Goal: Use online tool/utility: Utilize a website feature to perform a specific function

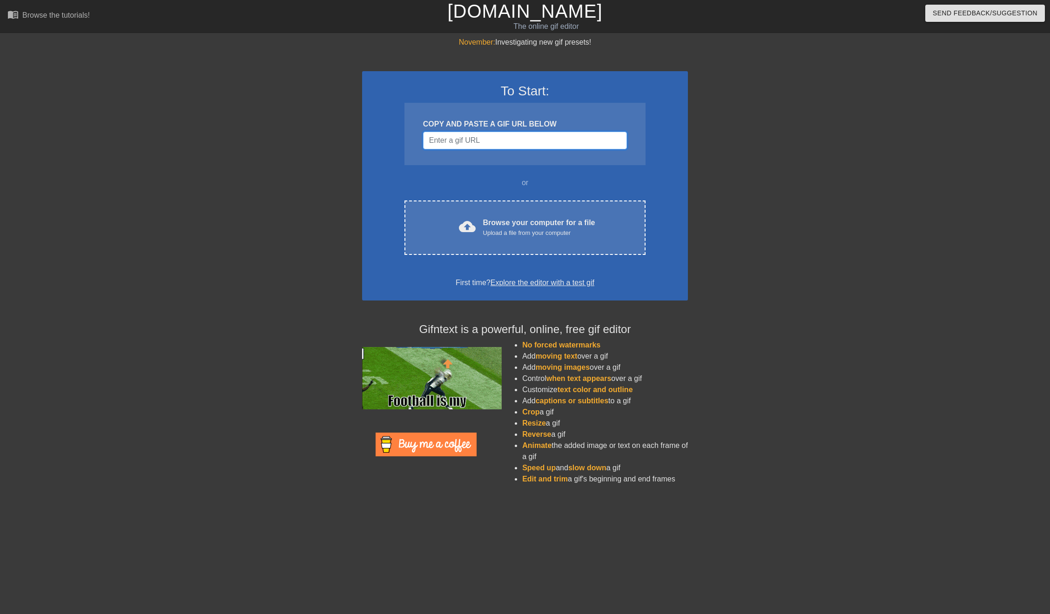
click at [506, 137] on input "Username" at bounding box center [525, 141] width 204 height 18
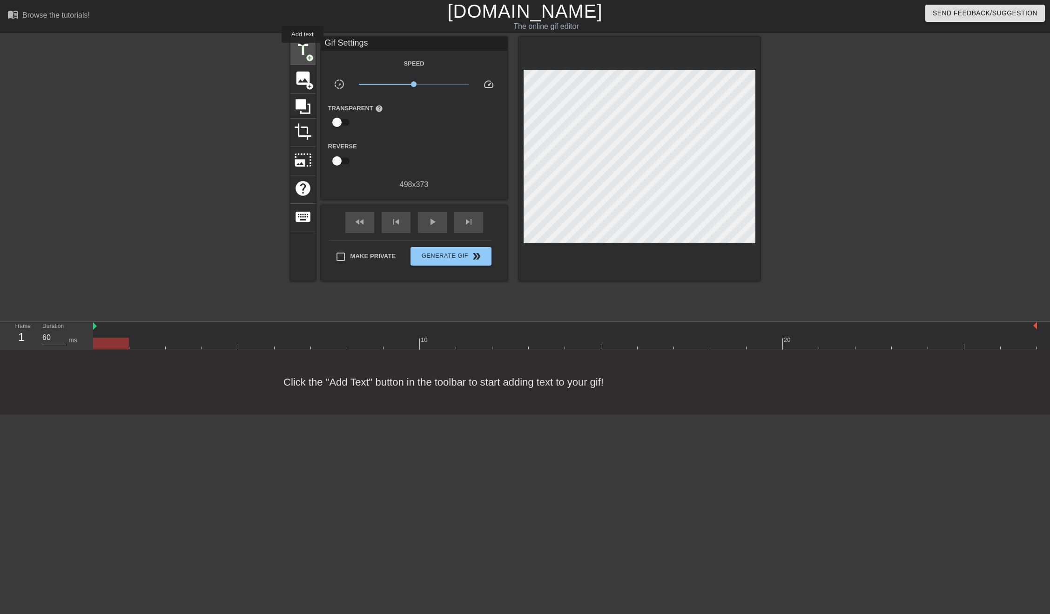
click at [302, 49] on span "title" at bounding box center [303, 50] width 18 height 18
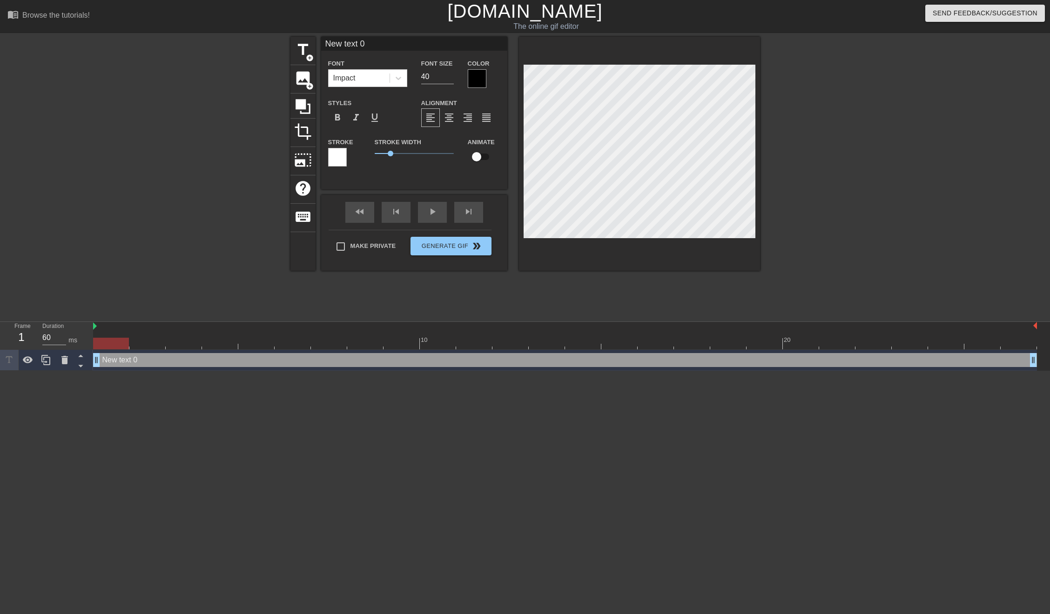
scroll to position [1, 2]
type input "Ne0"
type textarea "Ne0"
type input "N0"
type textarea "N0"
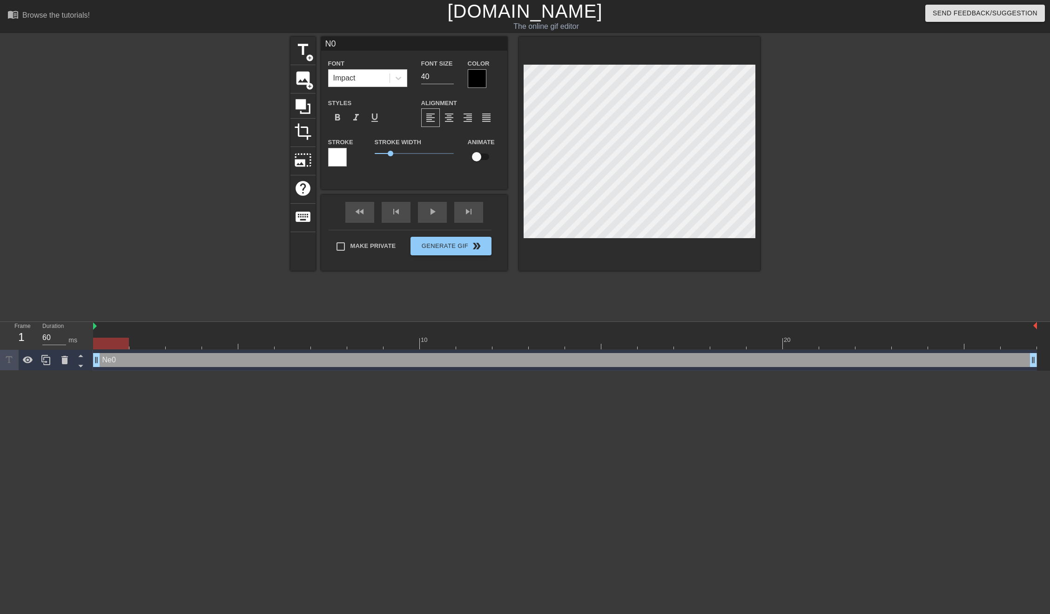
type input "0"
type textarea "0"
type input "O"
type textarea "OR"
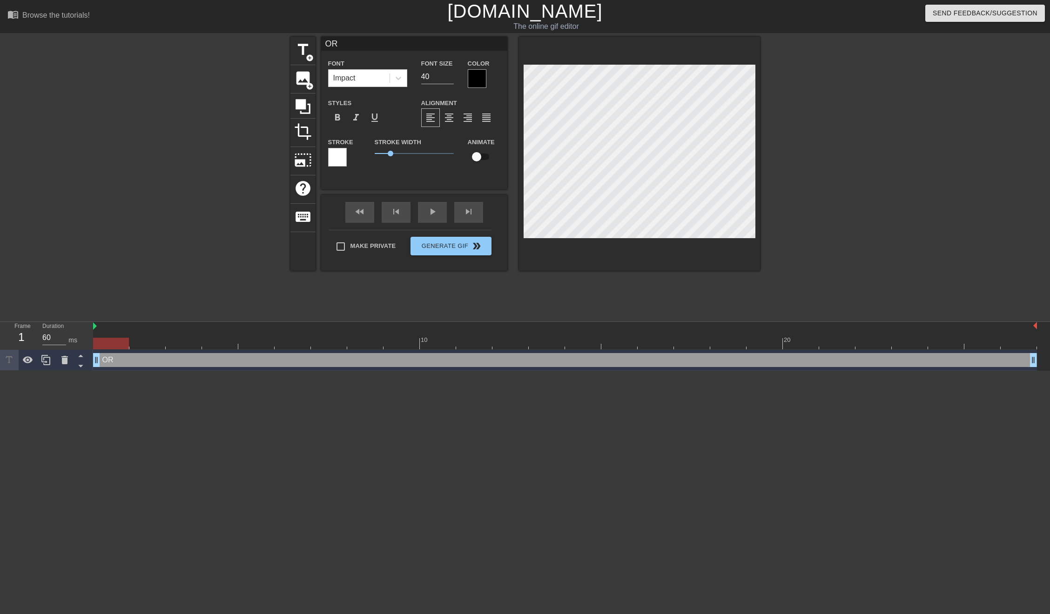
type input "ORD"
type textarea "ORD"
type input "ORDE"
type textarea "ORDE"
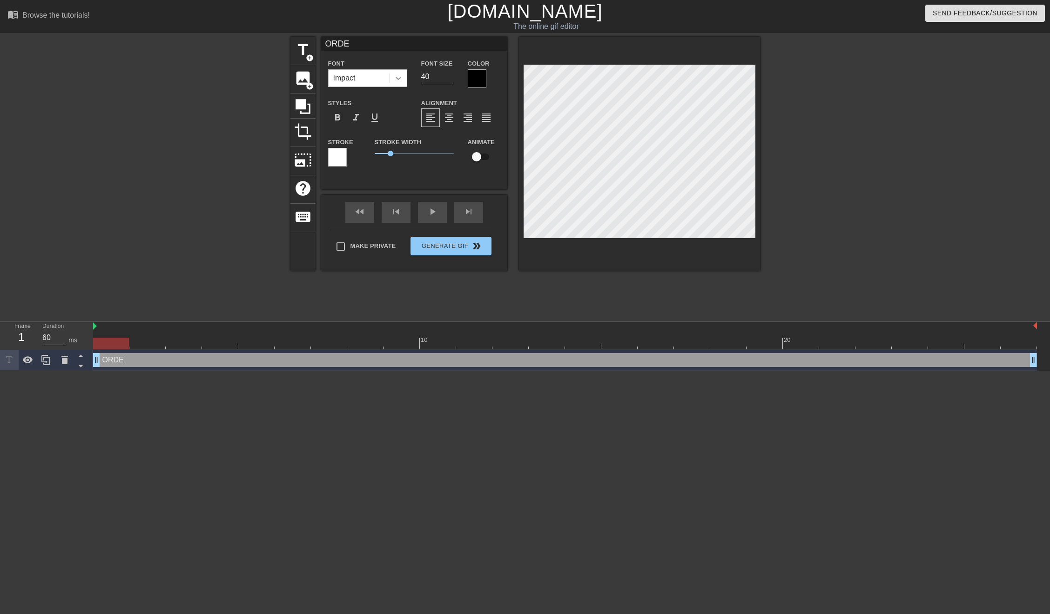
click at [404, 77] on div at bounding box center [398, 78] width 17 height 17
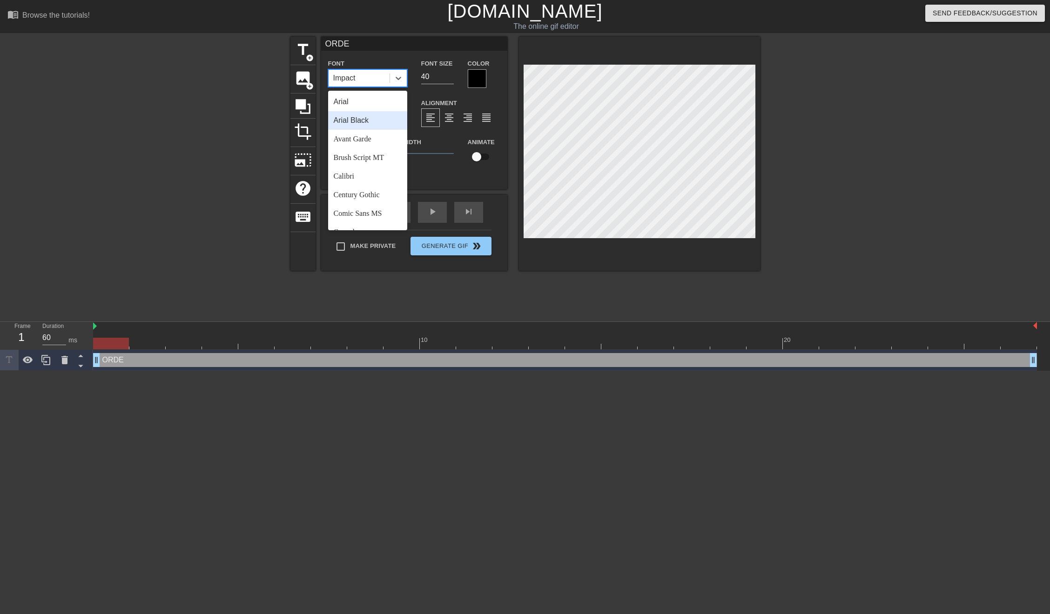
click at [377, 114] on div "Arial Black" at bounding box center [367, 120] width 79 height 19
click at [399, 80] on icon at bounding box center [398, 78] width 9 height 9
click at [356, 170] on div "Calibri" at bounding box center [367, 176] width 79 height 19
click at [399, 80] on icon at bounding box center [398, 78] width 9 height 9
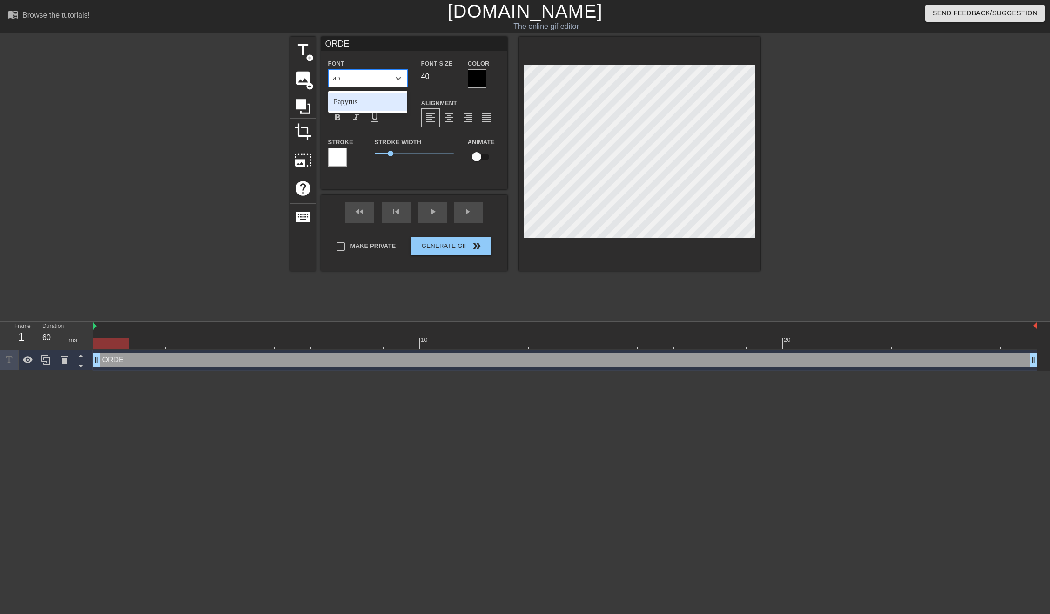
type input "a"
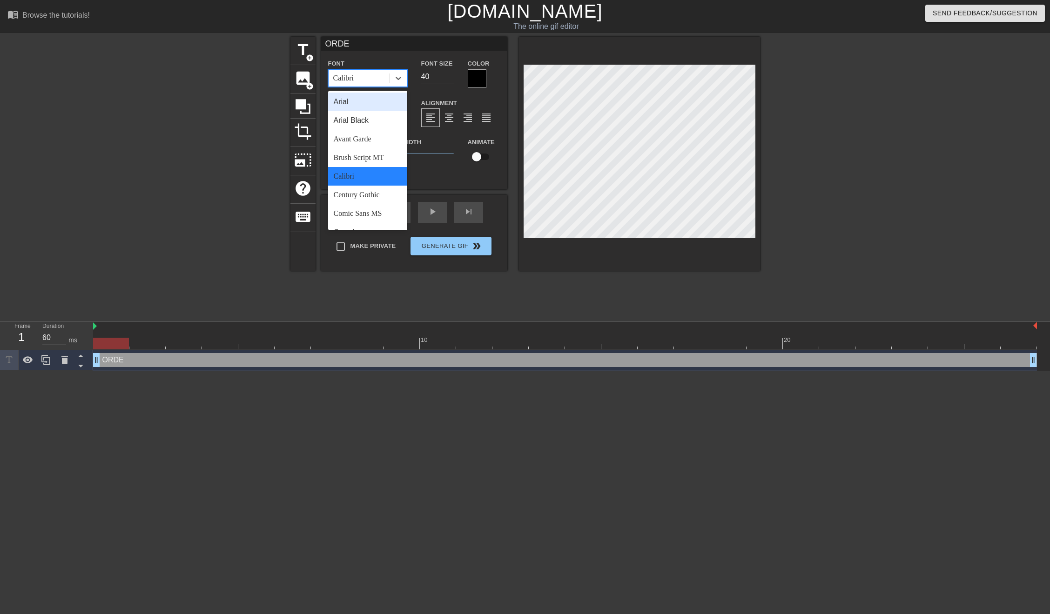
click at [379, 81] on div "Calibri" at bounding box center [359, 78] width 61 height 17
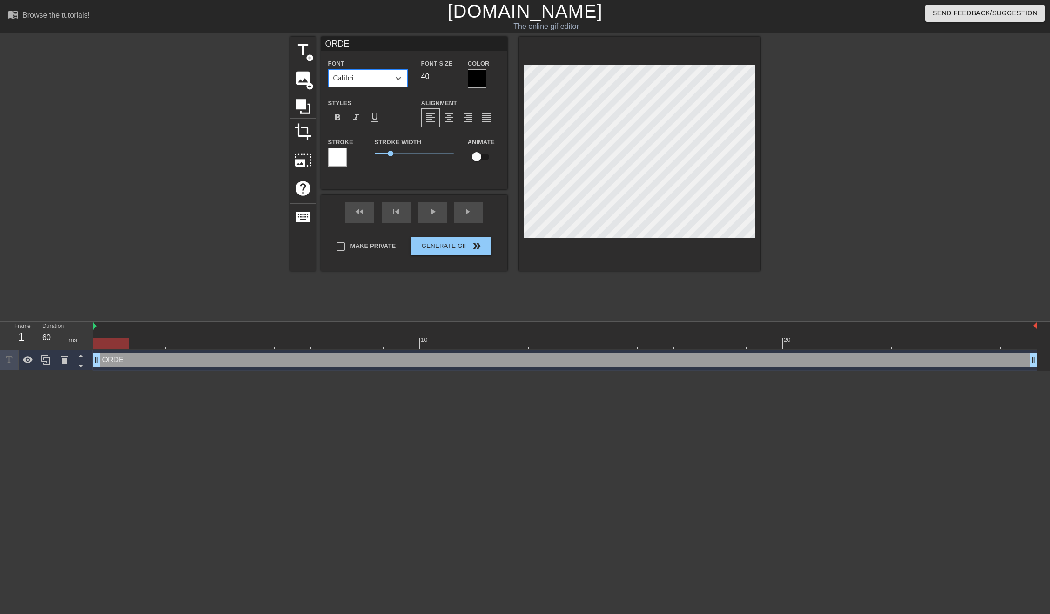
click at [376, 76] on div "Calibri" at bounding box center [359, 78] width 61 height 17
type input "i"
type input "impa"
click at [365, 104] on div "Impact" at bounding box center [367, 102] width 79 height 19
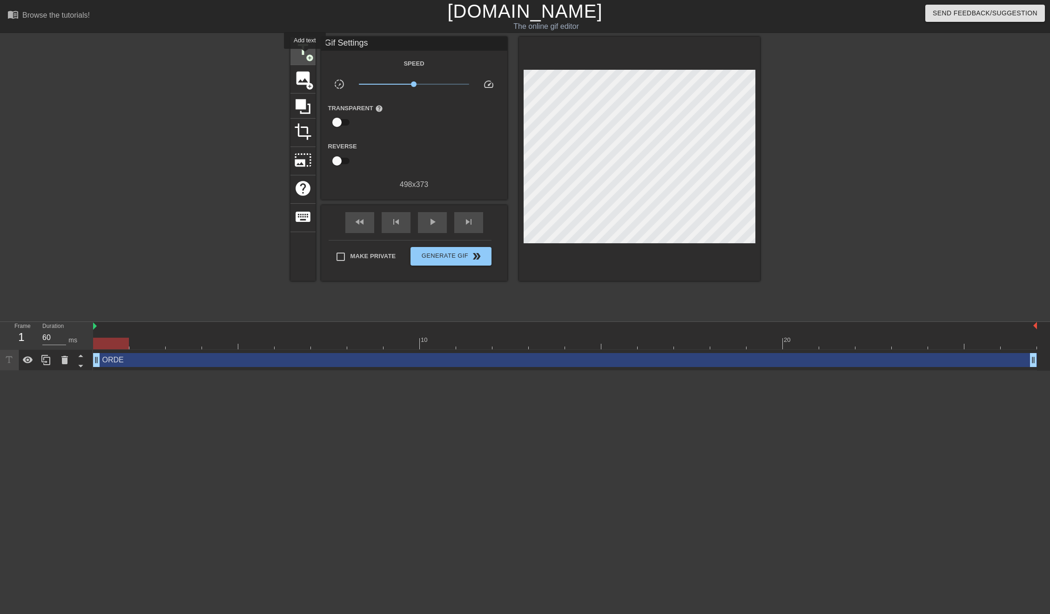
click at [305, 55] on span "title" at bounding box center [303, 50] width 18 height 18
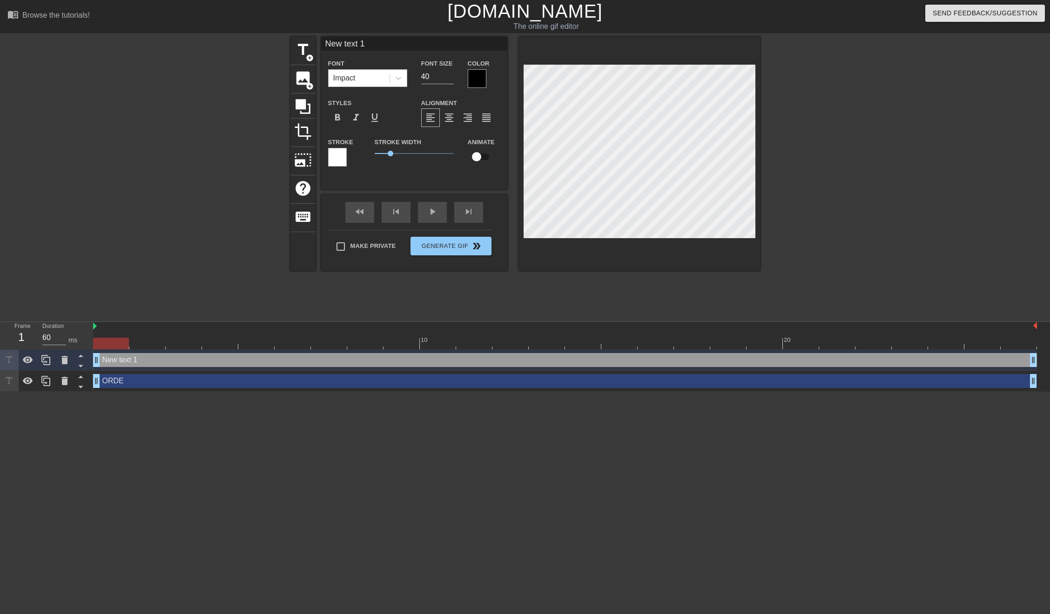
click at [356, 79] on div "Impact" at bounding box center [359, 78] width 61 height 17
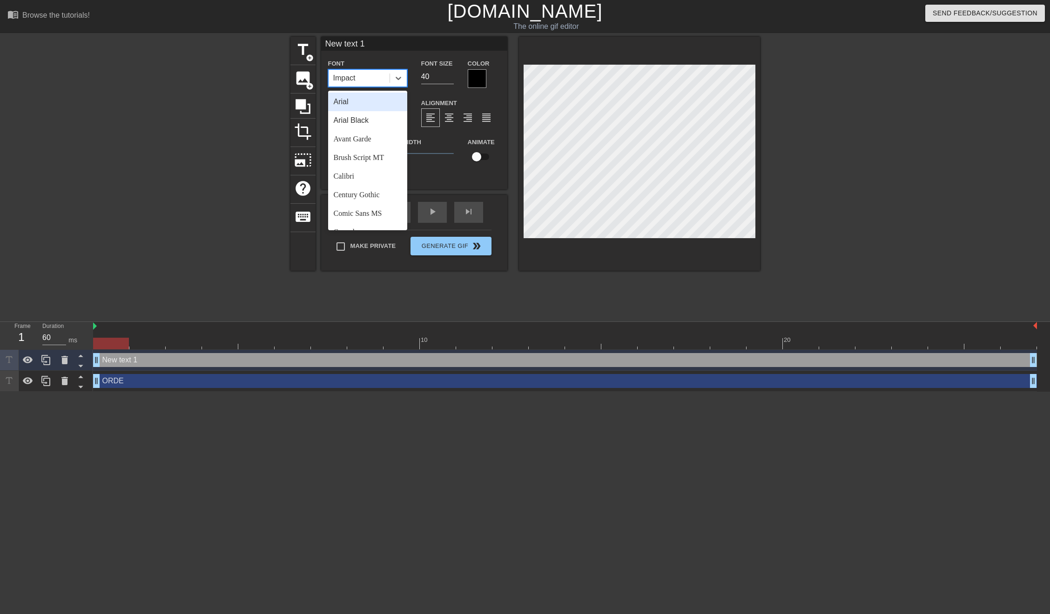
click at [360, 77] on div "Impact" at bounding box center [359, 78] width 61 height 17
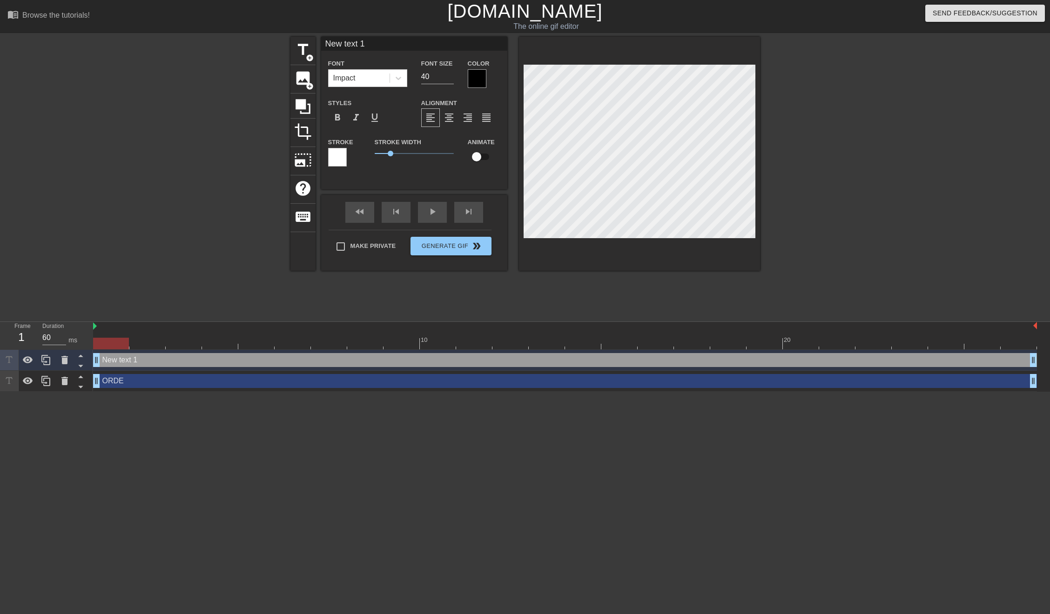
scroll to position [1, 1]
type input "E"
type textarea "E"
type input "Ev"
type textarea "Ev"
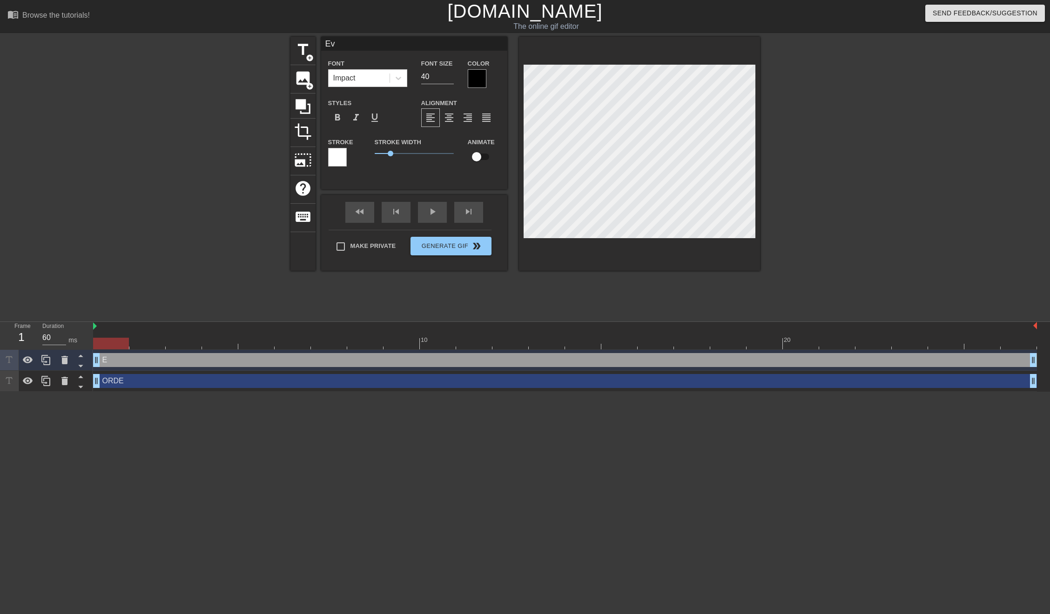
type input "Eve"
type textarea "Eve"
type input "Ever"
type textarea "Ever"
type input "Every"
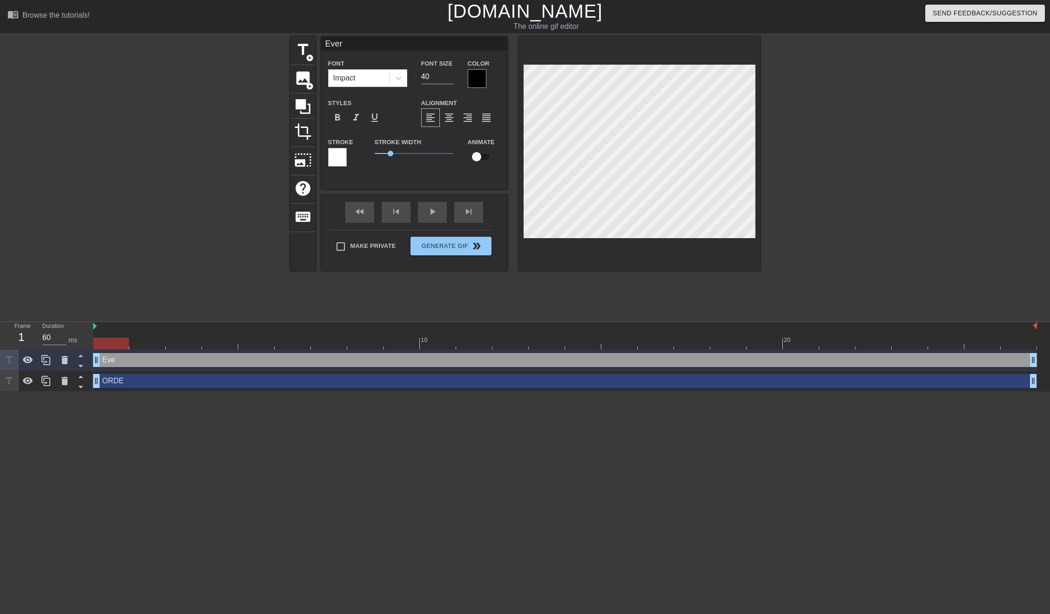
type textarea "Every"
type input "Everyo"
type textarea "Everyo"
type input "Everyon"
type textarea "Everyon"
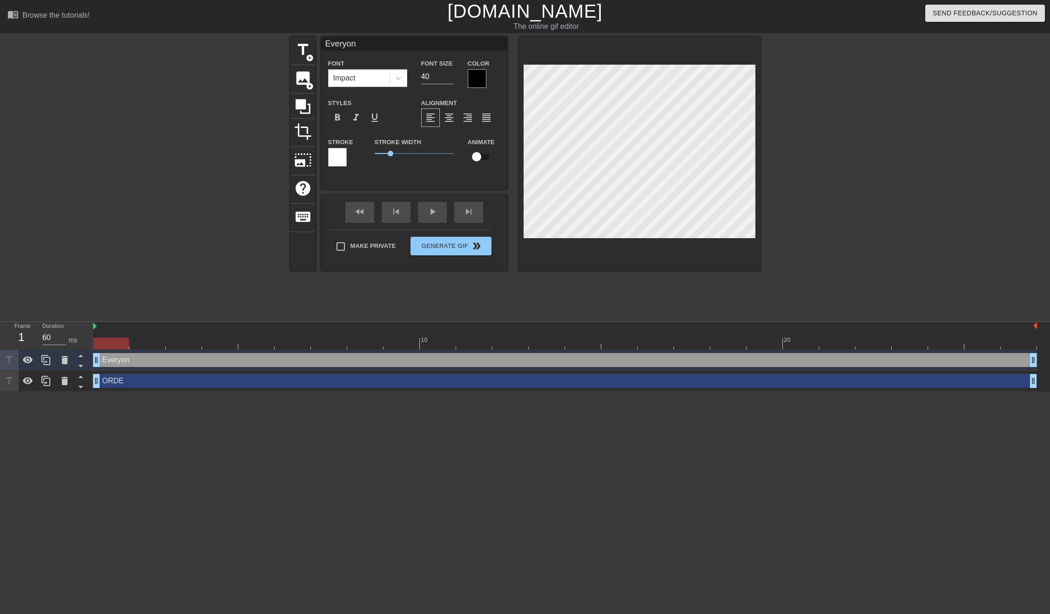
type input "Everyone"
type textarea "Everyone"
type input "Everyone"
type textarea "Everyone E"
type input "Everyone El"
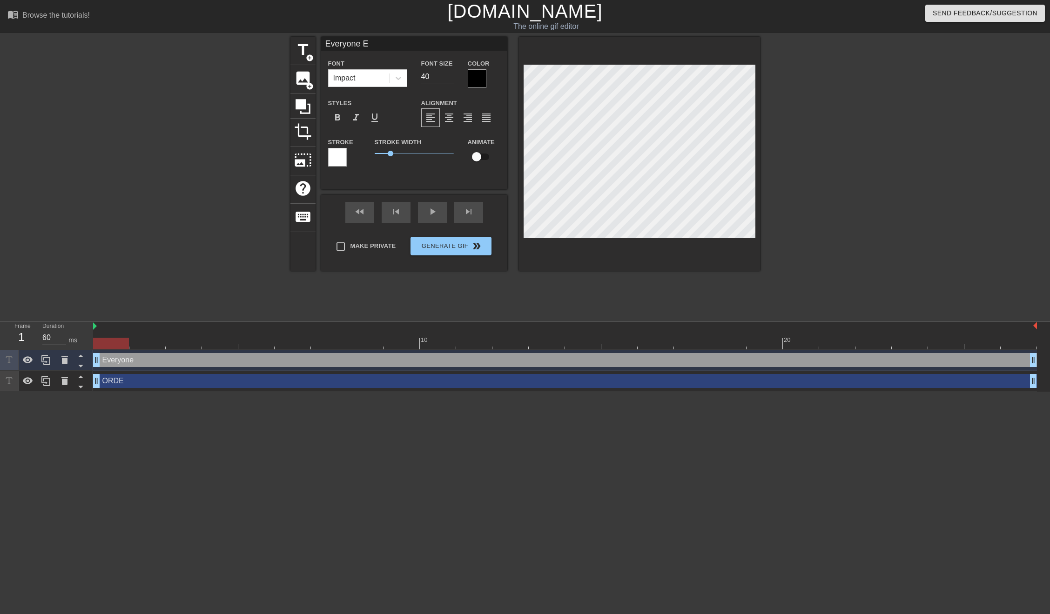
type textarea "Everyone El"
type input "Everyone Els"
type textarea "Everyone Els"
type input "Everyone Else"
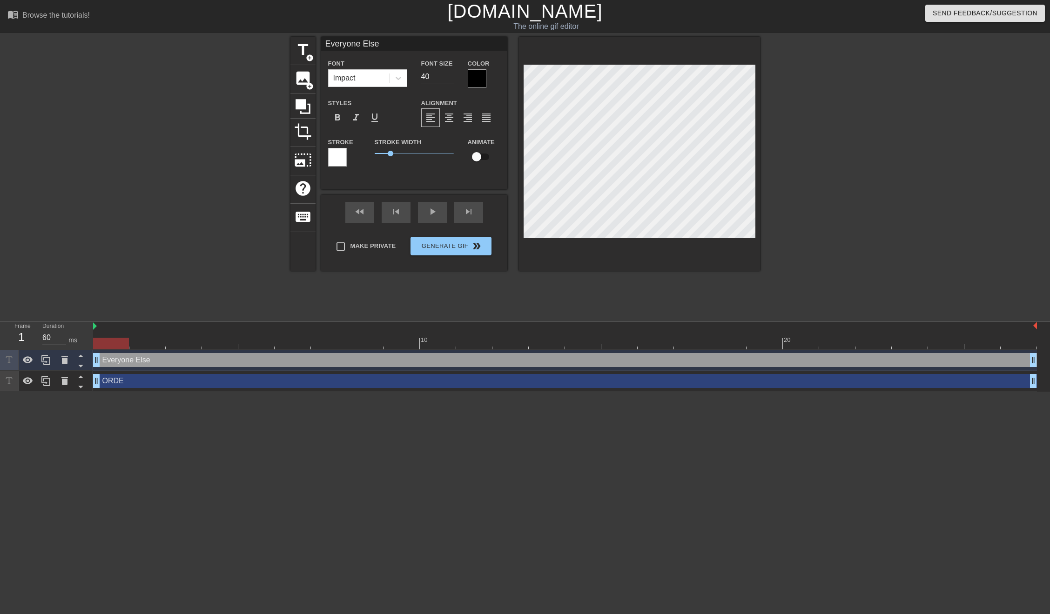
type textarea "Everyone Else"
click at [107, 385] on div "ORDE drag_handle drag_handle" at bounding box center [565, 381] width 944 height 14
type input "ORDE"
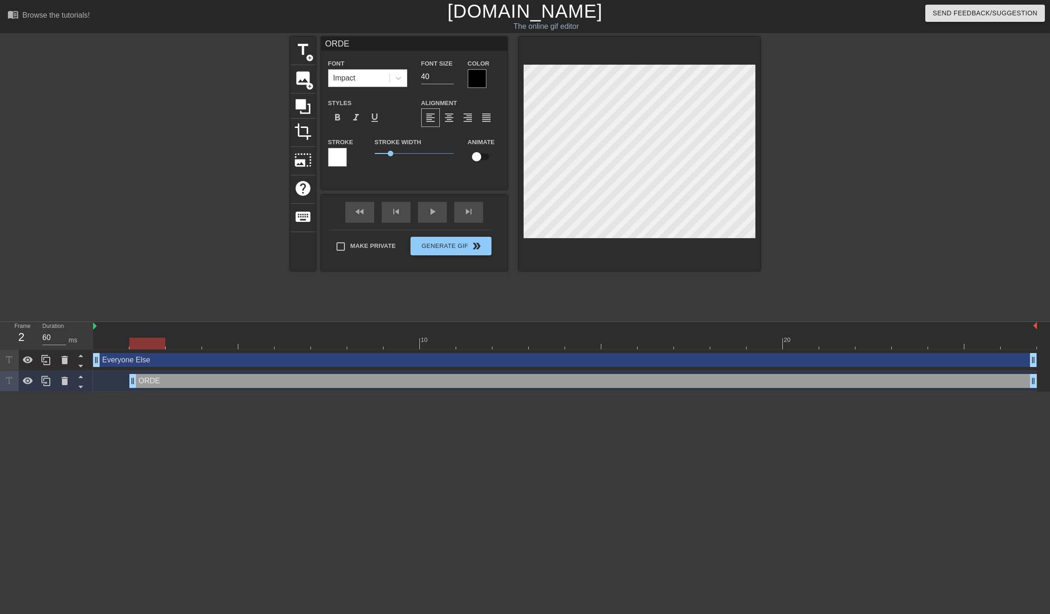
drag, startPoint x: 94, startPoint y: 383, endPoint x: 127, endPoint y: 387, distance: 33.2
click at [127, 387] on div "ORDE drag_handle drag_handle" at bounding box center [565, 381] width 944 height 14
drag, startPoint x: 97, startPoint y: 361, endPoint x: 155, endPoint y: 363, distance: 58.2
click at [155, 363] on div "Everyone Else drag_handle drag_handle" at bounding box center [565, 360] width 944 height 14
drag, startPoint x: 130, startPoint y: 385, endPoint x: 197, endPoint y: 389, distance: 67.1
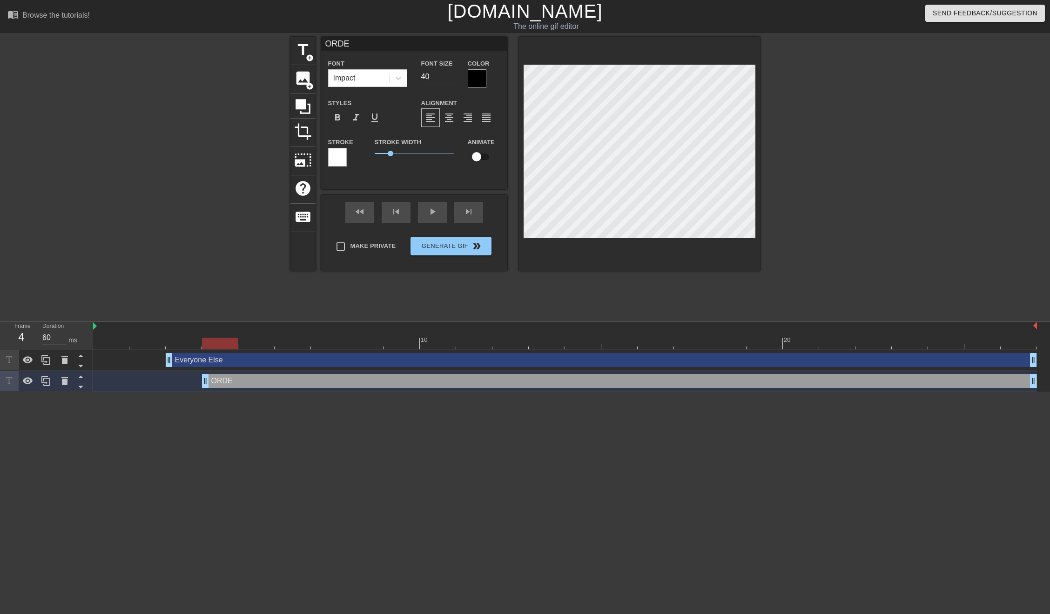
click at [197, 389] on div "ORDE drag_handle drag_handle" at bounding box center [565, 381] width 944 height 21
drag, startPoint x: 206, startPoint y: 383, endPoint x: 235, endPoint y: 388, distance: 28.9
click at [235, 388] on div "ORDE drag_handle drag_handle" at bounding box center [565, 381] width 944 height 21
drag, startPoint x: 168, startPoint y: 359, endPoint x: 265, endPoint y: 367, distance: 98.0
click at [265, 367] on div "Everyone Else drag_handle drag_handle" at bounding box center [565, 360] width 944 height 14
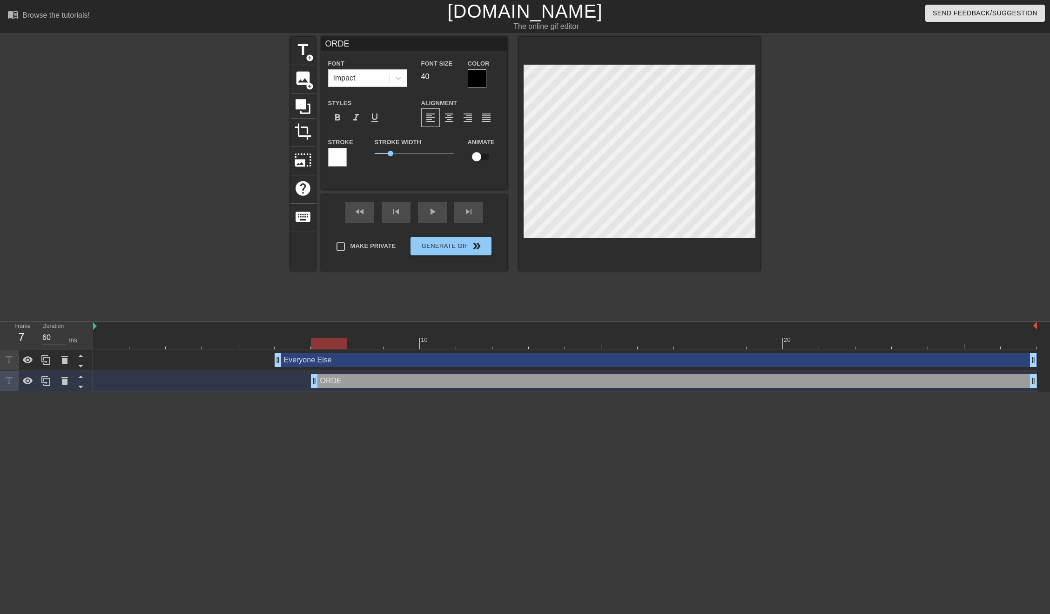
drag, startPoint x: 243, startPoint y: 384, endPoint x: 303, endPoint y: 382, distance: 60.5
click at [303, 382] on div "ORDE drag_handle drag_handle" at bounding box center [565, 381] width 944 height 14
drag, startPoint x: 316, startPoint y: 381, endPoint x: 342, endPoint y: 383, distance: 26.6
click at [342, 383] on div "ORDE drag_handle drag_handle" at bounding box center [565, 381] width 944 height 14
drag, startPoint x: 282, startPoint y: 361, endPoint x: 376, endPoint y: 367, distance: 94.7
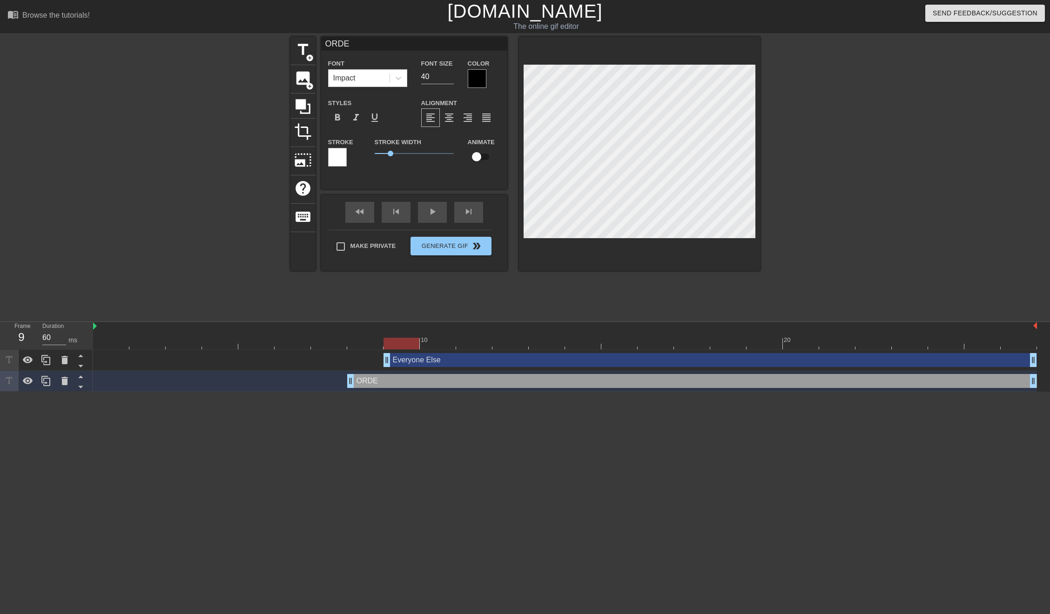
click at [376, 367] on div "Everyone Else drag_handle drag_handle" at bounding box center [565, 360] width 944 height 21
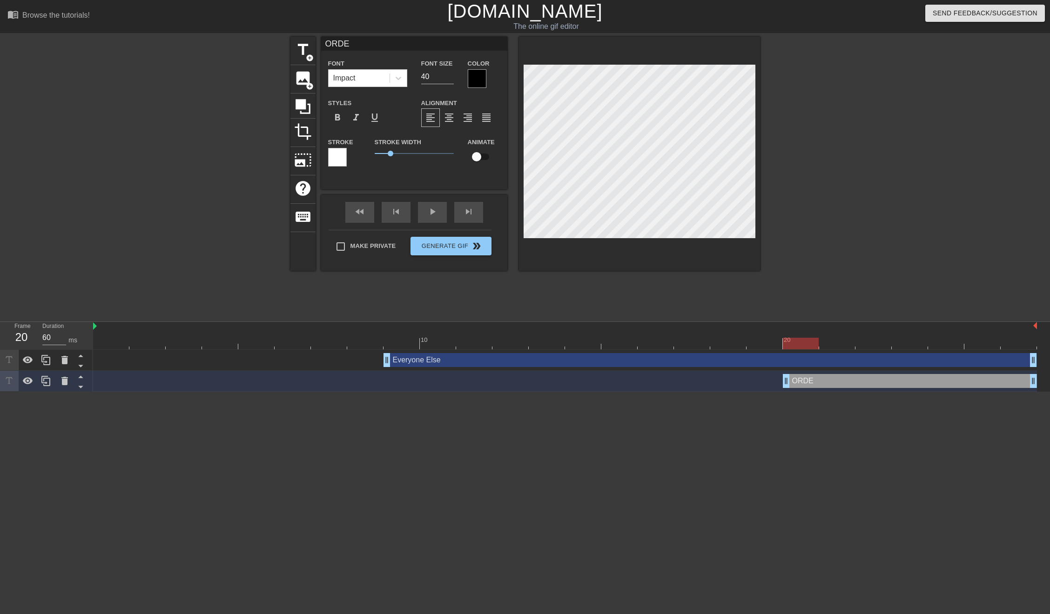
drag, startPoint x: 351, startPoint y: 382, endPoint x: 774, endPoint y: 386, distance: 423.5
click at [774, 386] on div "ORDE drag_handle drag_handle" at bounding box center [565, 381] width 944 height 14
drag, startPoint x: 789, startPoint y: 383, endPoint x: 800, endPoint y: 383, distance: 11.6
drag, startPoint x: 785, startPoint y: 381, endPoint x: 1016, endPoint y: 384, distance: 231.3
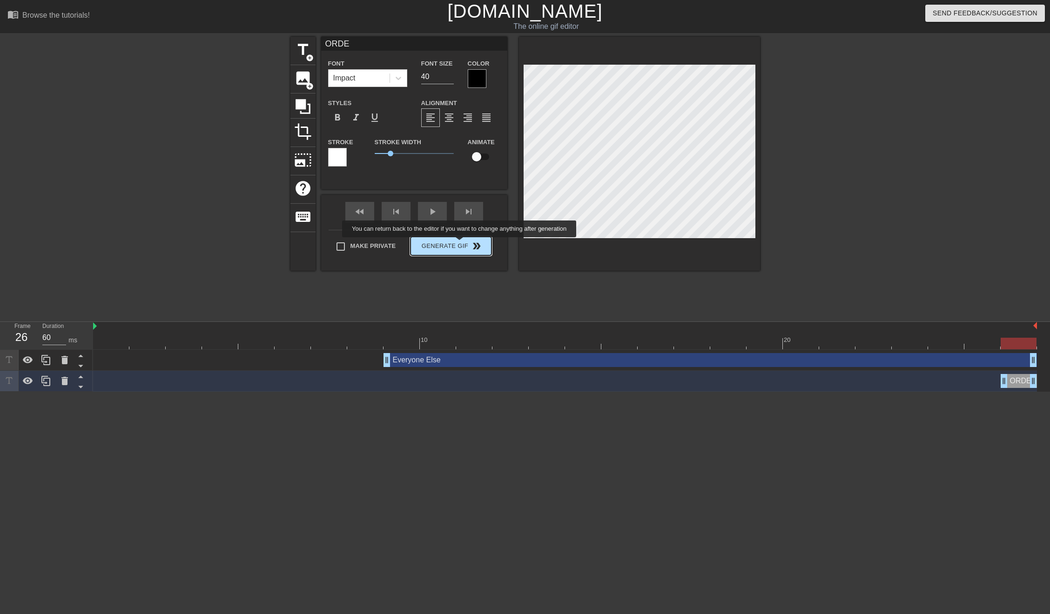
click at [460, 244] on div "Make Private Generate Gif double_arrow" at bounding box center [410, 248] width 163 height 37
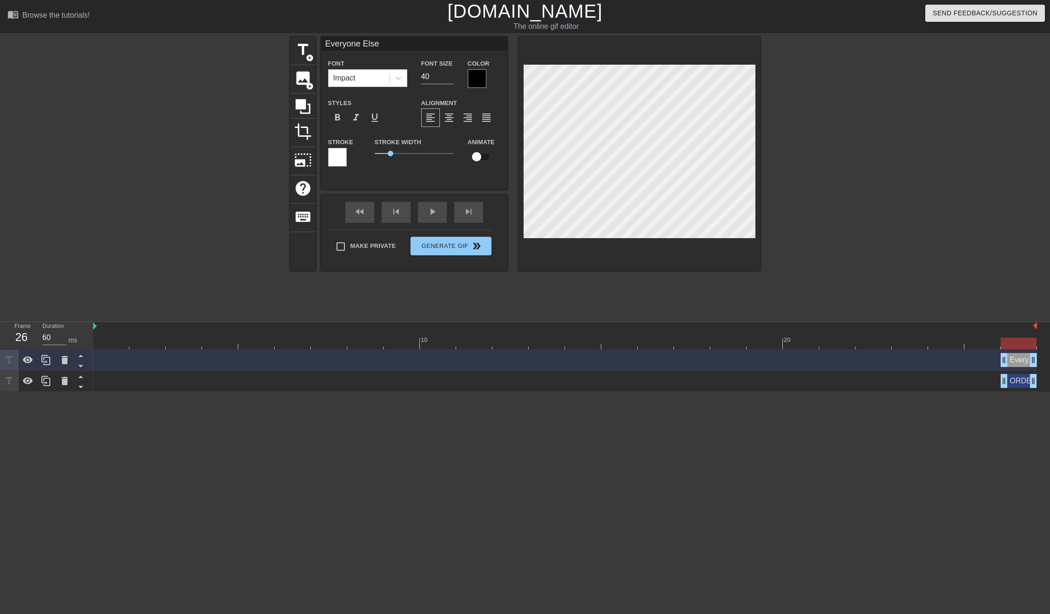
drag, startPoint x: 386, startPoint y: 360, endPoint x: 1022, endPoint y: 337, distance: 636.5
click at [1022, 337] on div "10 20 Everyone Else drag_handle drag_handle ORDE drag_handle drag_handle" at bounding box center [571, 357] width 957 height 70
click at [888, 297] on div at bounding box center [841, 176] width 140 height 279
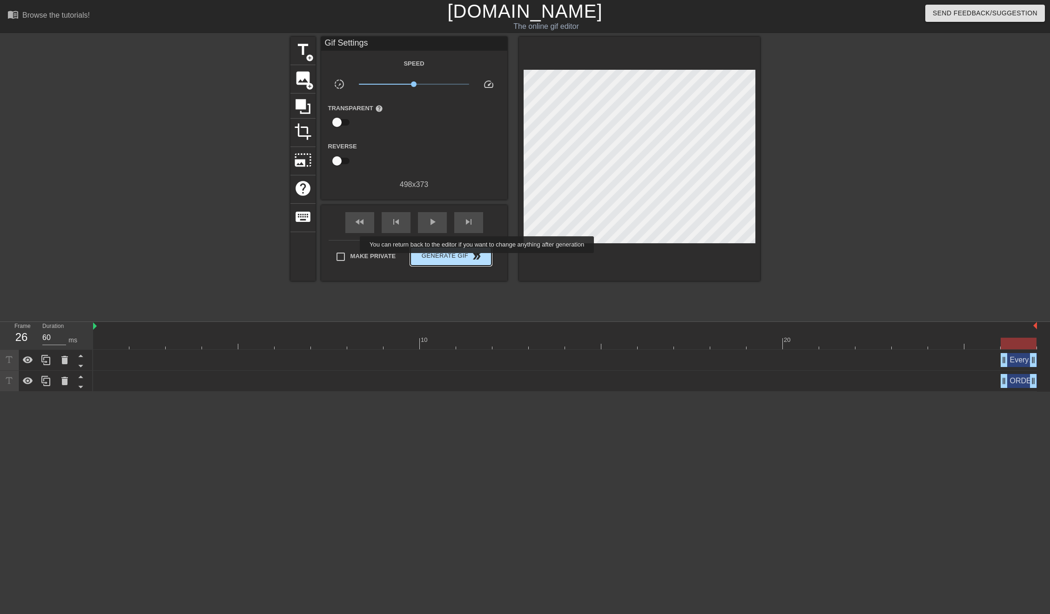
click at [478, 260] on span "double_arrow" at bounding box center [476, 256] width 11 height 11
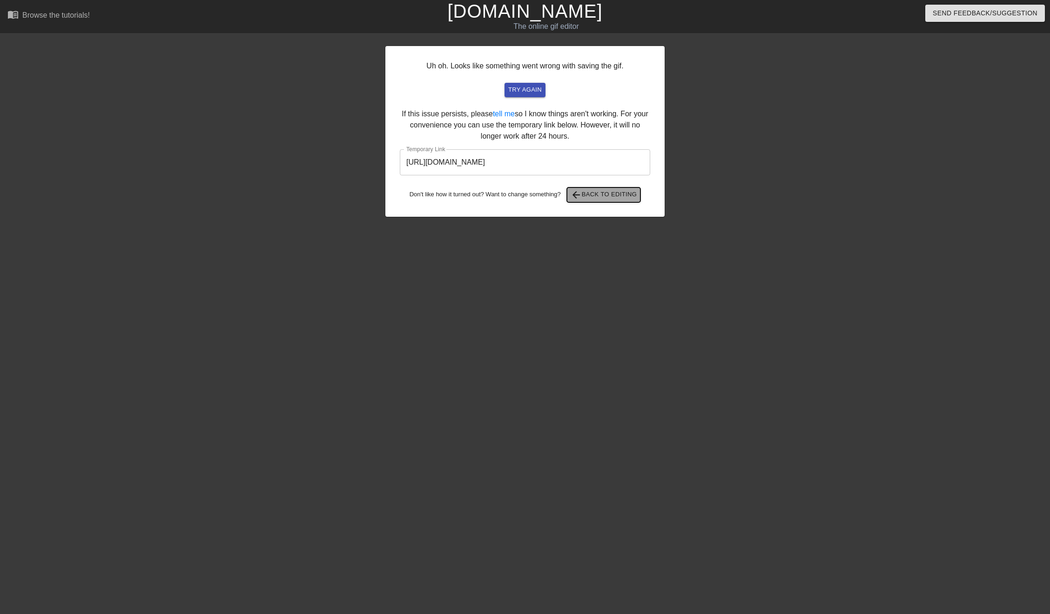
click at [599, 193] on span "arrow_back Back to Editing" at bounding box center [604, 194] width 67 height 11
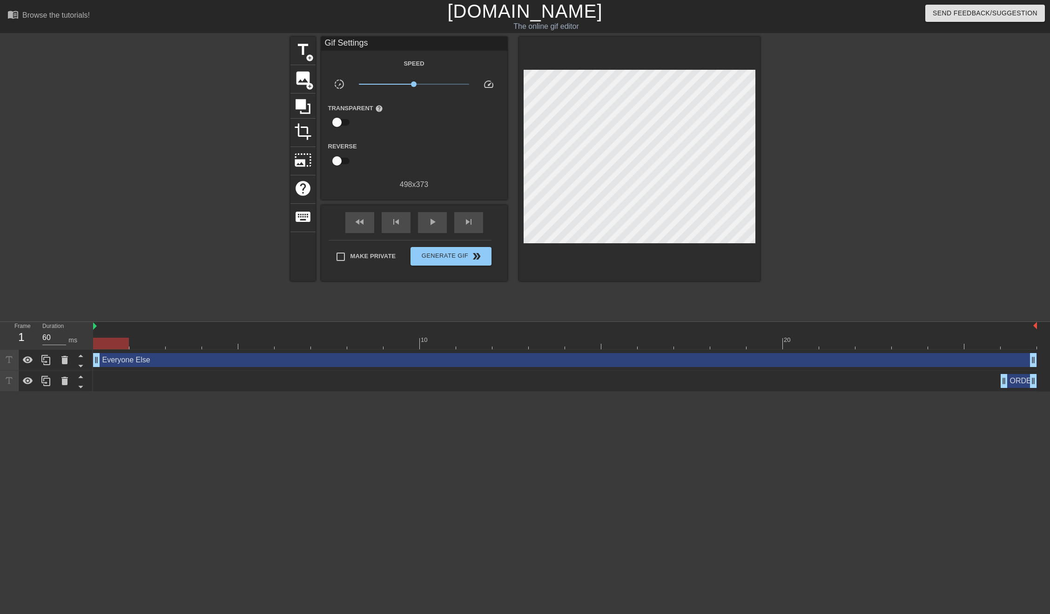
drag, startPoint x: 1007, startPoint y: 363, endPoint x: 0, endPoint y: 336, distance: 1006.9
click at [0, 336] on div "Frame 1 Duration 60 ms 10 20 Everyone Else drag_handle drag_handle ORDE drag_ha…" at bounding box center [525, 357] width 1050 height 70
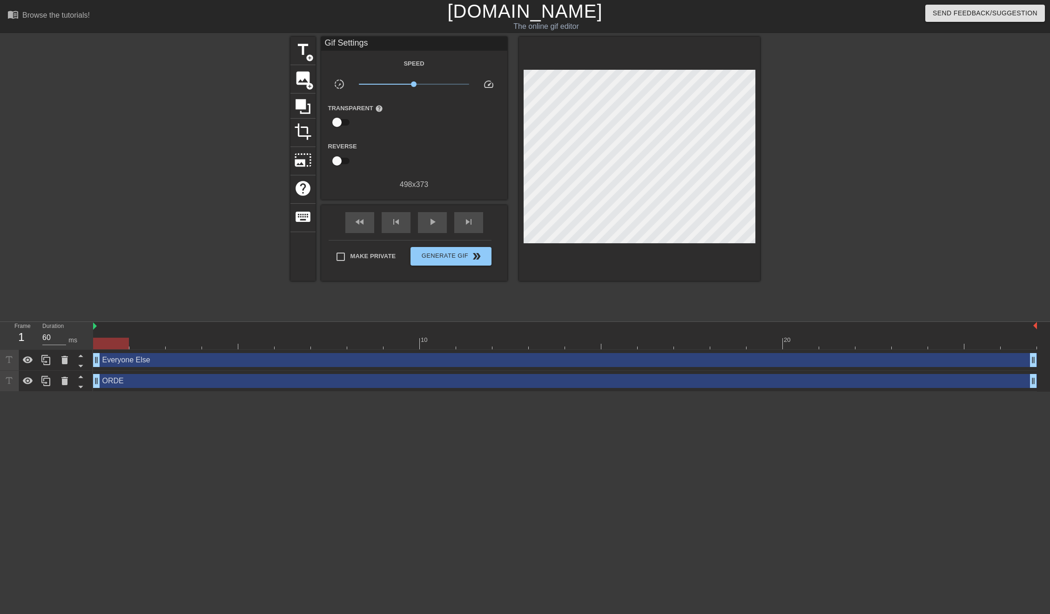
drag, startPoint x: 1006, startPoint y: 384, endPoint x: 0, endPoint y: 358, distance: 1006.0
click at [0, 358] on div "Frame 1 Duration 60 ms 10 20 Everyone Else drag_handle drag_handle ORDE drag_ha…" at bounding box center [525, 357] width 1050 height 70
click at [421, 218] on div "play_arrow" at bounding box center [432, 222] width 29 height 21
click at [443, 254] on span "Generate Gif double_arrow" at bounding box center [450, 256] width 73 height 11
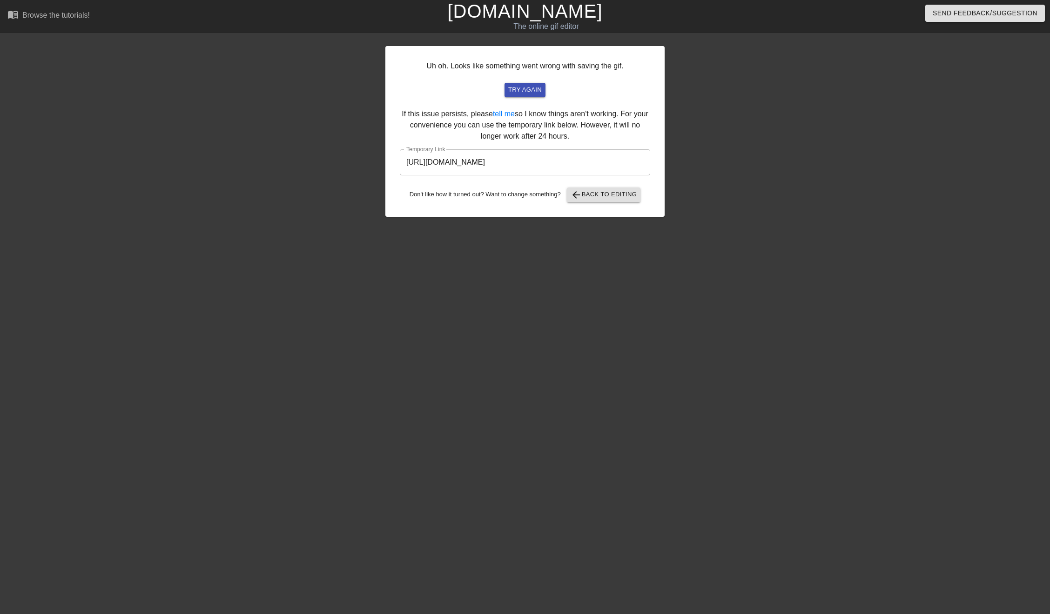
click at [480, 159] on input "[URL][DOMAIN_NAME]" at bounding box center [525, 162] width 250 height 26
drag, startPoint x: 606, startPoint y: 159, endPoint x: 397, endPoint y: 159, distance: 208.9
click at [397, 159] on div "Uh oh. Looks like something went wrong with saving the gif. try again If this i…" at bounding box center [524, 131] width 279 height 171
click at [520, 94] on span "try again" at bounding box center [525, 90] width 34 height 11
